Goal: Find specific page/section: Find specific page/section

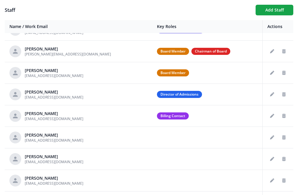
scroll to position [37, 0]
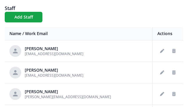
click at [94, 17] on div "Staff Add Staff" at bounding box center [94, 14] width 179 height 18
